Goal: Use online tool/utility: Utilize a website feature to perform a specific function

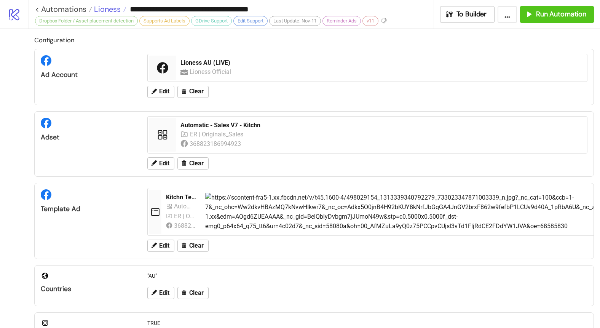
click at [106, 12] on span "Lioness" at bounding box center [106, 9] width 29 height 10
click at [546, 17] on span "Run Automation" at bounding box center [561, 14] width 50 height 9
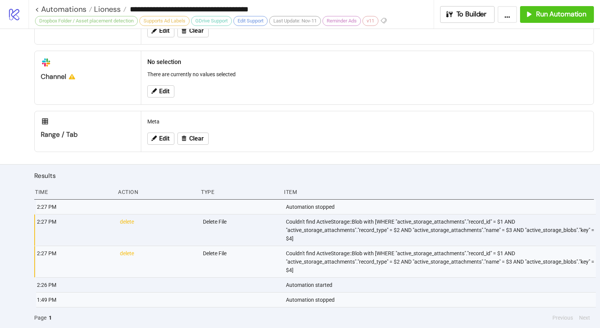
scroll to position [229, 0]
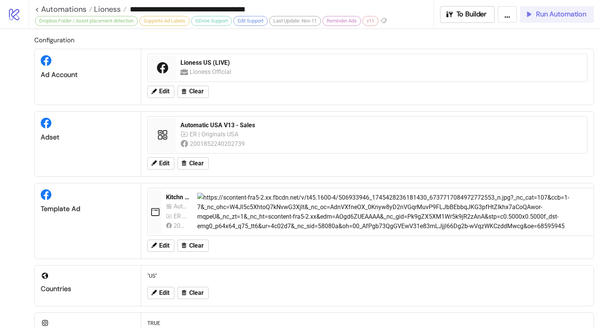
click at [546, 13] on span "Run Automation" at bounding box center [561, 14] width 50 height 9
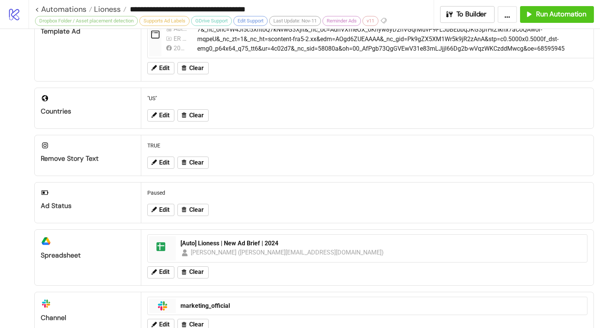
scroll to position [141, 0]
